Goal: Task Accomplishment & Management: Complete application form

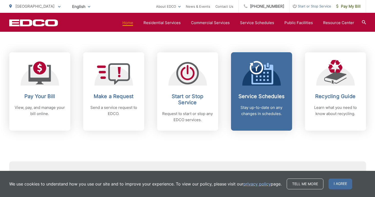
scroll to position [203, 0]
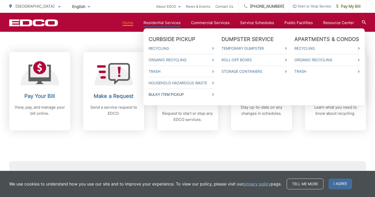
click at [161, 93] on link "Bulky Item Pickup" at bounding box center [180, 95] width 65 height 6
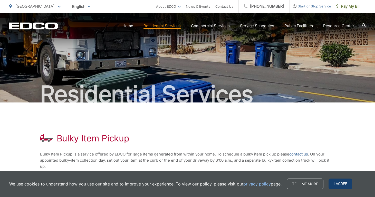
click at [339, 182] on span "I agree" at bounding box center [340, 184] width 24 height 11
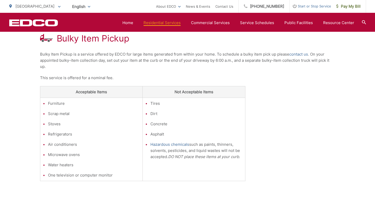
scroll to position [98, 0]
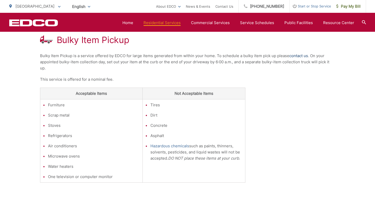
click at [293, 55] on link "contact us" at bounding box center [298, 56] width 19 height 6
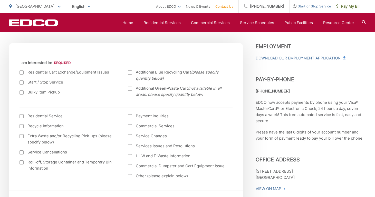
scroll to position [172, 0]
click at [22, 95] on label "Bulky Item Pickup" at bounding box center [68, 92] width 98 height 6
click at [0, 0] on input "Bulky Item Pickup" at bounding box center [0, 0] width 0 height 0
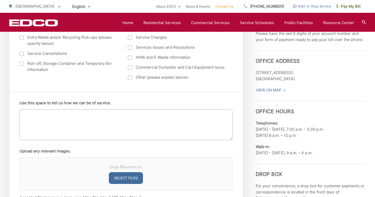
scroll to position [276, 0]
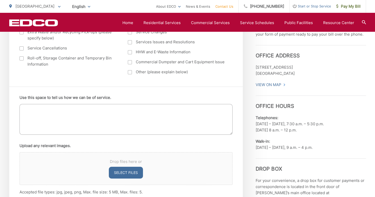
click at [57, 117] on textarea "Use this space to tell us how we can be of service." at bounding box center [125, 119] width 213 height 31
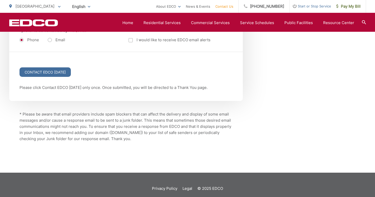
scroll to position [726, 0]
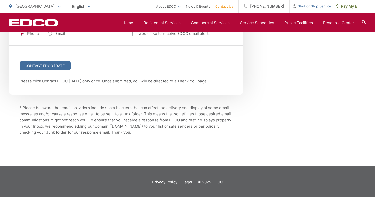
type textarea "I have a couch that needs to be picked up. It's a two piece sectional"
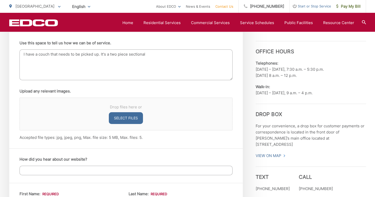
scroll to position [371, 0]
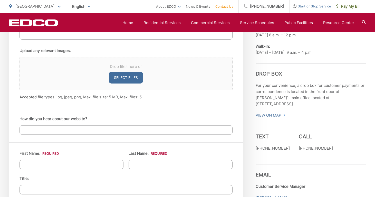
click at [75, 130] on input "How did you hear about our website?" at bounding box center [125, 129] width 213 height 9
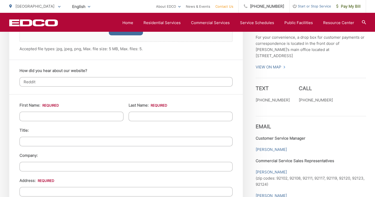
scroll to position [430, 0]
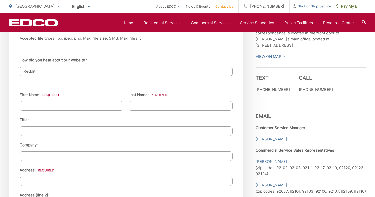
type input "Reddit"
click at [66, 108] on input "First Name: *" at bounding box center [71, 105] width 104 height 9
type input "[PERSON_NAME]"
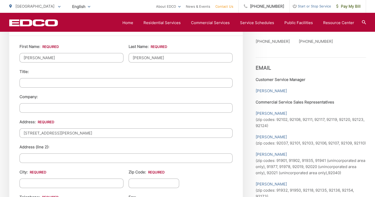
scroll to position [481, 0]
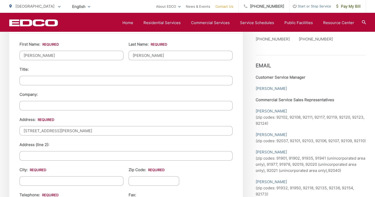
type input "[STREET_ADDRESS][PERSON_NAME]"
click at [32, 183] on input "City: *" at bounding box center [71, 180] width 104 height 9
type input "[GEOGRAPHIC_DATA]"
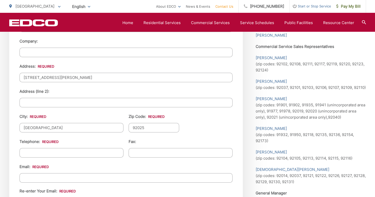
scroll to position [534, 0]
type input "92025"
click at [34, 153] on input "(___) ___-____" at bounding box center [71, 152] width 104 height 9
type input "[PHONE_NUMBER]"
type input "[EMAIL_ADDRESS][DOMAIN_NAME]"
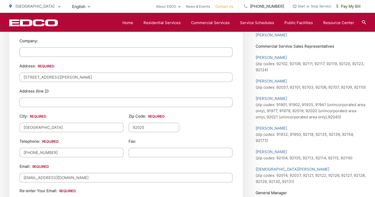
type input "[EMAIL_ADDRESS][DOMAIN_NAME]"
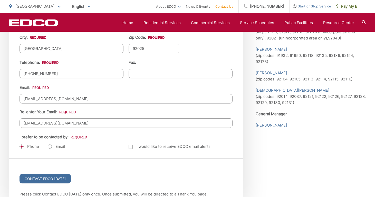
scroll to position [614, 0]
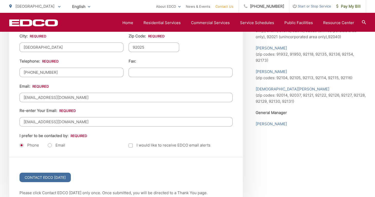
click at [54, 144] on label "Email" at bounding box center [56, 145] width 17 height 5
radio input "true"
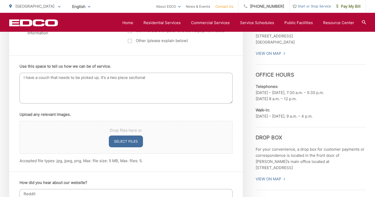
scroll to position [298, 0]
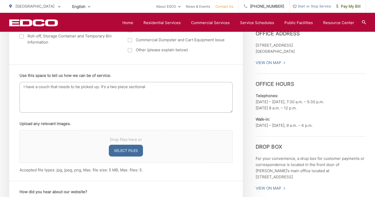
click at [155, 91] on textarea "I have a couch that needs to be picked up. It's a two piece sectional" at bounding box center [125, 97] width 213 height 31
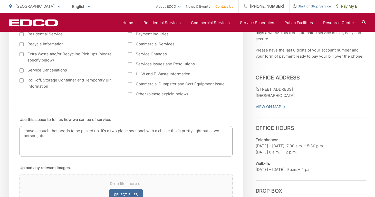
scroll to position [255, 0]
click at [26, 130] on textarea "I have a couch that needs to be picked up. It's a two piece sectional with a ch…" at bounding box center [125, 141] width 213 height 31
drag, startPoint x: 180, startPoint y: 131, endPoint x: 103, endPoint y: 129, distance: 77.0
click at [103, 129] on textarea "I would like to schedule a pick up for a sofa. have a couch that needs to be pi…" at bounding box center [125, 141] width 213 height 31
drag, startPoint x: 66, startPoint y: 131, endPoint x: 50, endPoint y: 131, distance: 15.7
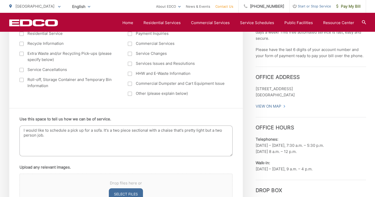
click at [50, 131] on textarea "I would like to schedule a pick up for a sofa. It's a two piece sectional with …" at bounding box center [125, 141] width 213 height 31
drag, startPoint x: 111, startPoint y: 131, endPoint x: 81, endPoint y: 131, distance: 30.3
click at [81, 131] on textarea "I would like to get a quote for a pick up for a sofa. It's a two piece sectiona…" at bounding box center [125, 141] width 213 height 31
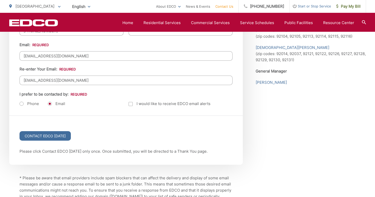
scroll to position [669, 0]
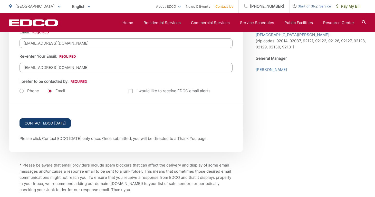
type textarea "I would like to get a quote for a sofa pick up. It's a two piece sectional with…"
click at [53, 120] on input "Contact EDCO [DATE]" at bounding box center [44, 122] width 51 height 9
